Goal: Task Accomplishment & Management: Complete application form

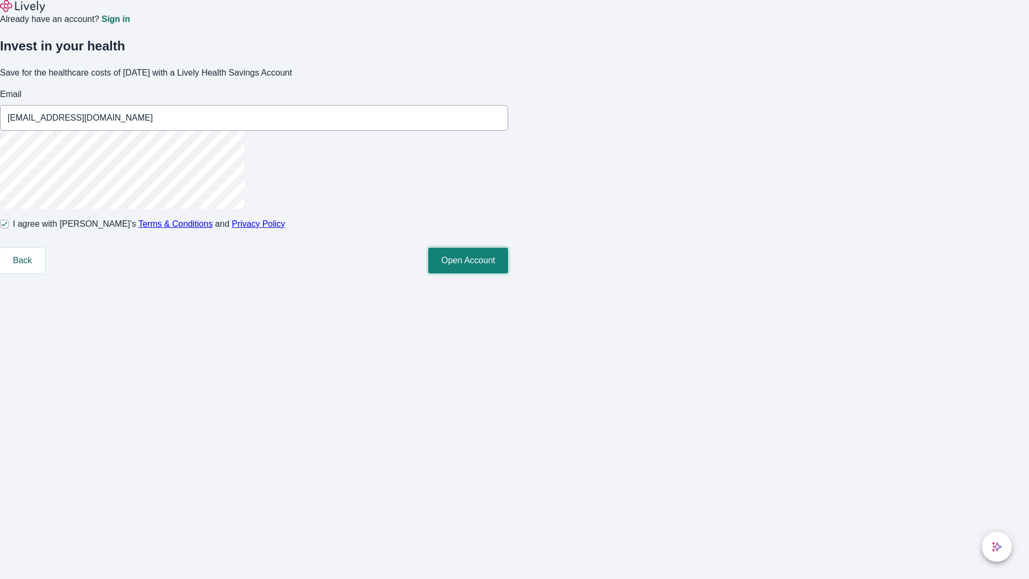
click at [508, 273] on button "Open Account" at bounding box center [468, 261] width 80 height 26
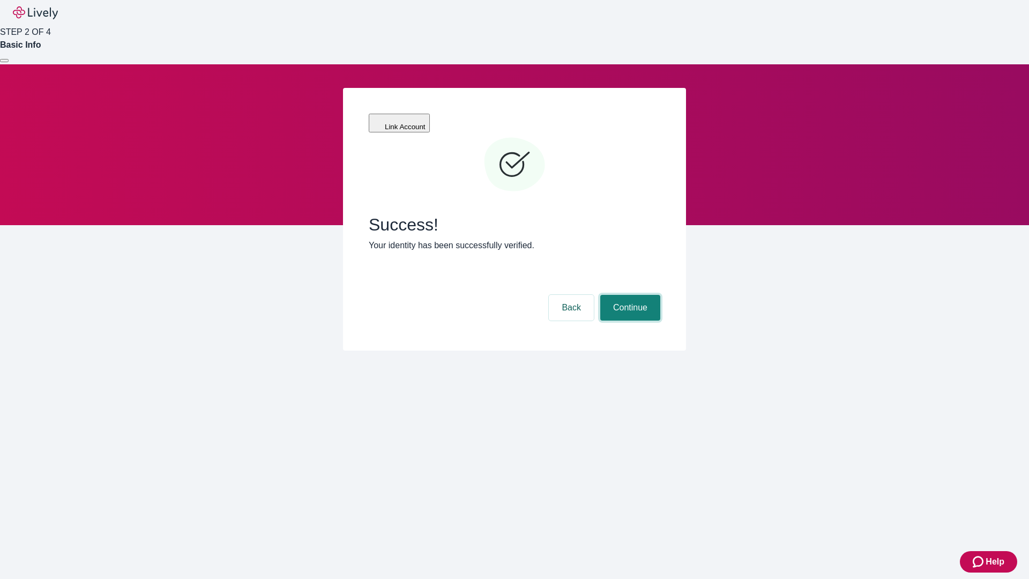
click at [628, 295] on button "Continue" at bounding box center [630, 308] width 60 height 26
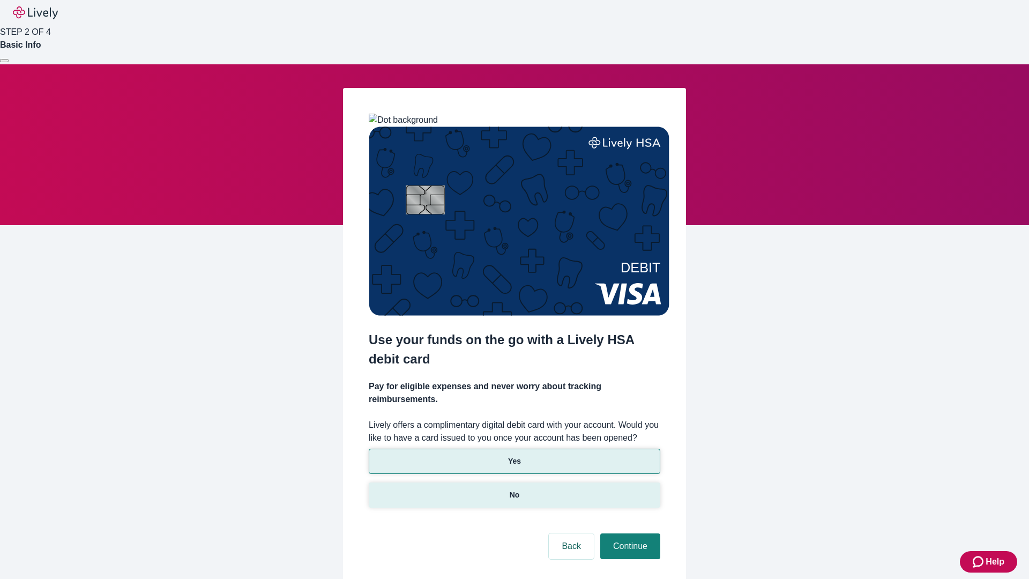
click at [514, 489] on p "No" at bounding box center [514, 494] width 10 height 11
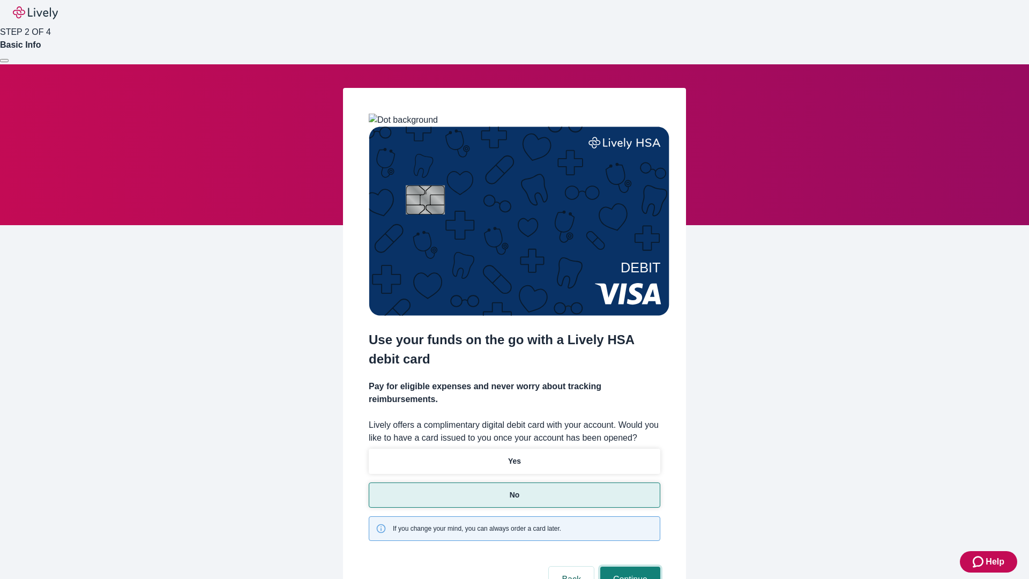
click at [628, 566] on button "Continue" at bounding box center [630, 579] width 60 height 26
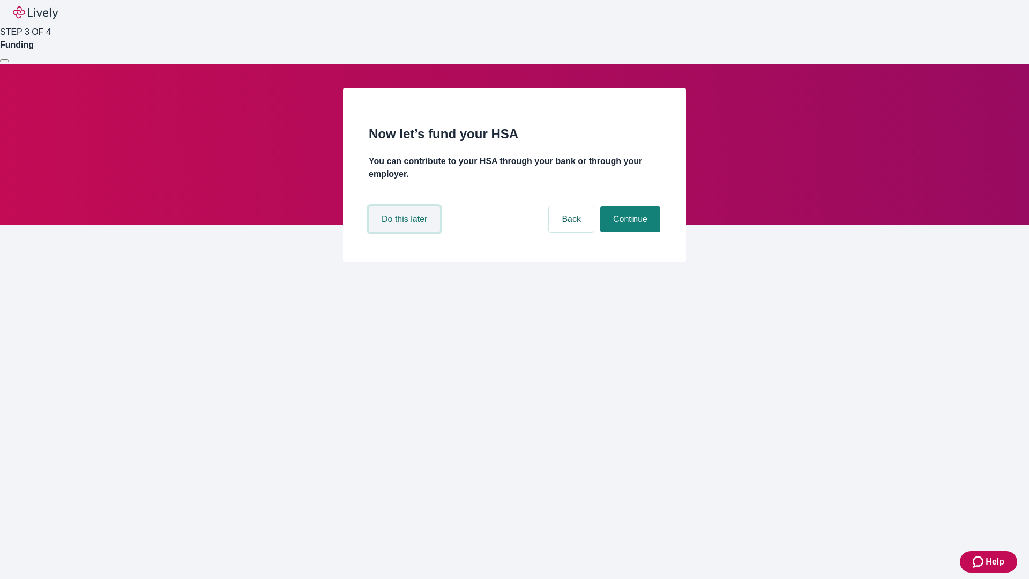
click at [406, 232] on button "Do this later" at bounding box center [404, 219] width 71 height 26
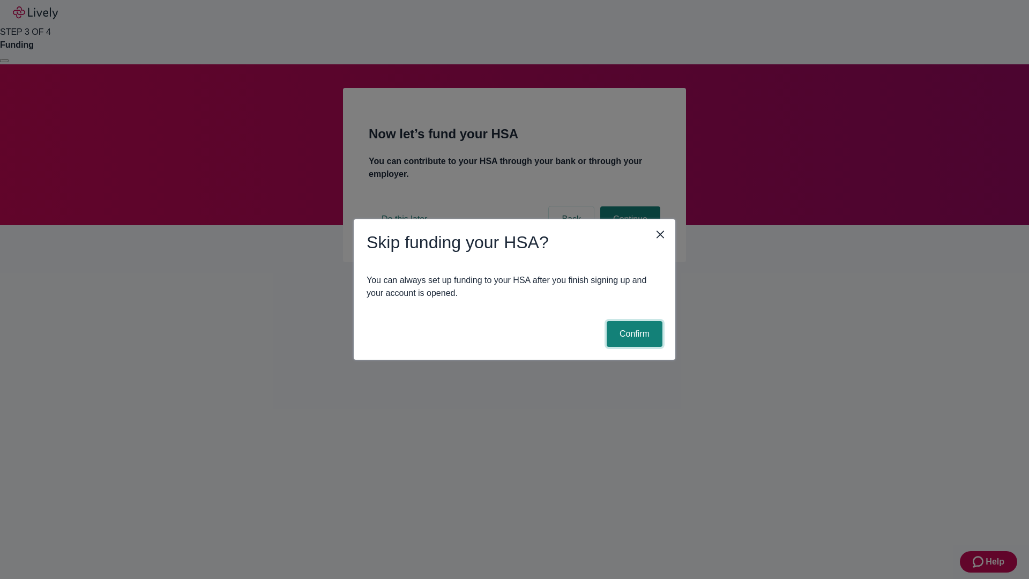
click at [633, 334] on button "Confirm" at bounding box center [634, 334] width 56 height 26
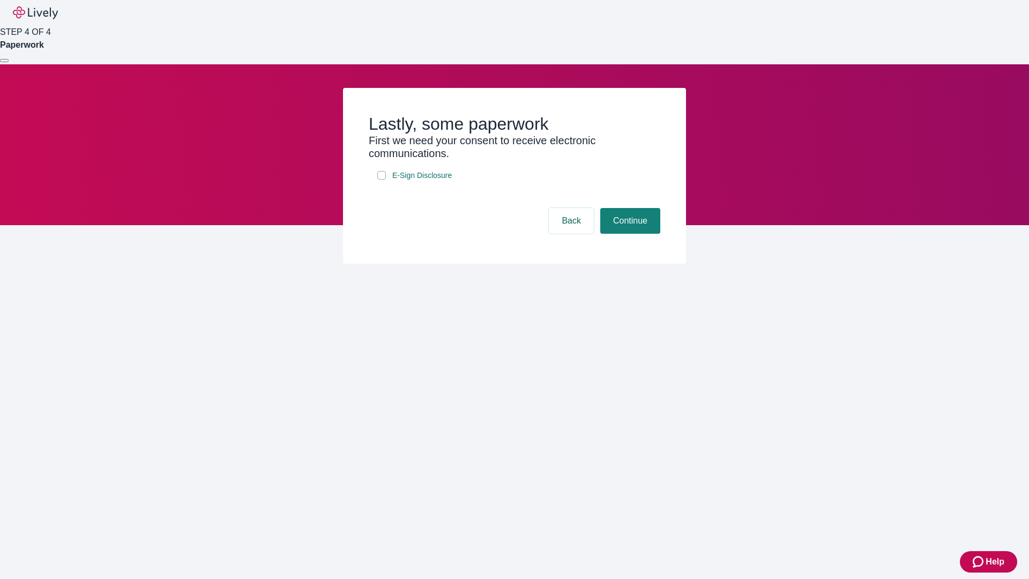
click at [381, 179] on input "E-Sign Disclosure" at bounding box center [381, 175] width 9 height 9
checkbox input "true"
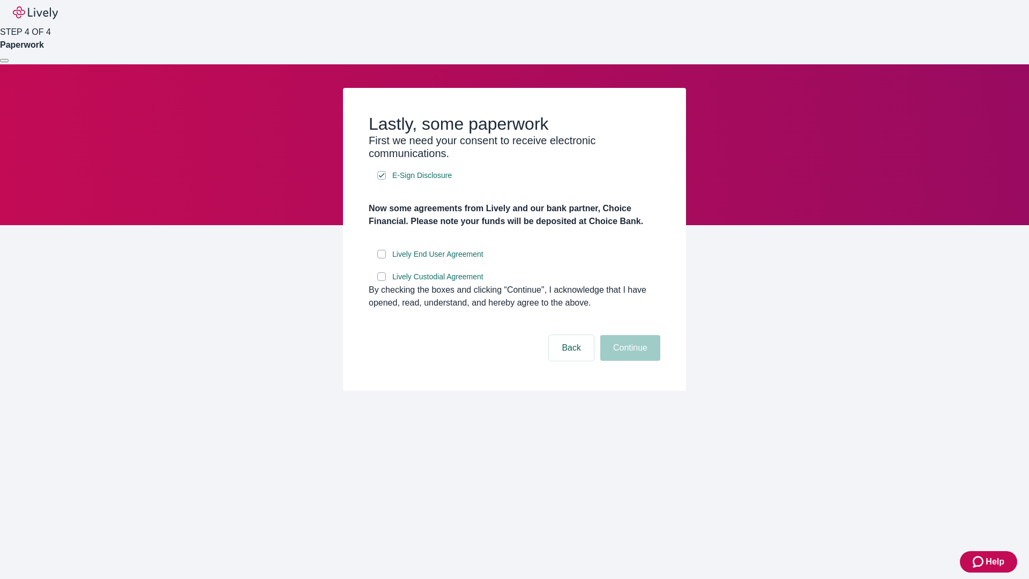
click at [381, 258] on input "Lively End User Agreement" at bounding box center [381, 254] width 9 height 9
checkbox input "true"
click at [381, 281] on input "Lively Custodial Agreement" at bounding box center [381, 276] width 9 height 9
checkbox input "true"
click at [628, 361] on button "Continue" at bounding box center [630, 348] width 60 height 26
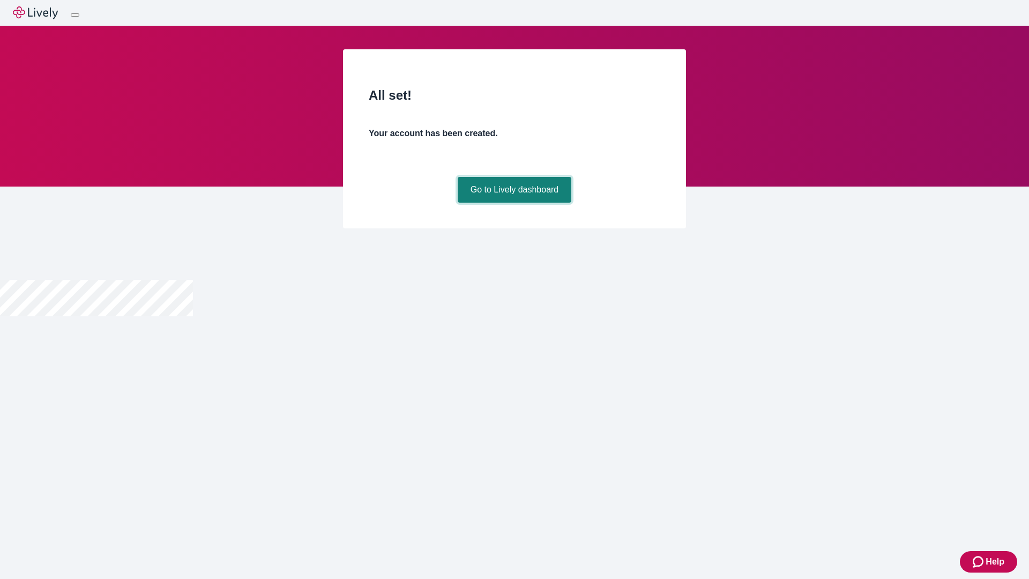
click at [514, 203] on link "Go to Lively dashboard" at bounding box center [515, 190] width 114 height 26
